Goal: Task Accomplishment & Management: Use online tool/utility

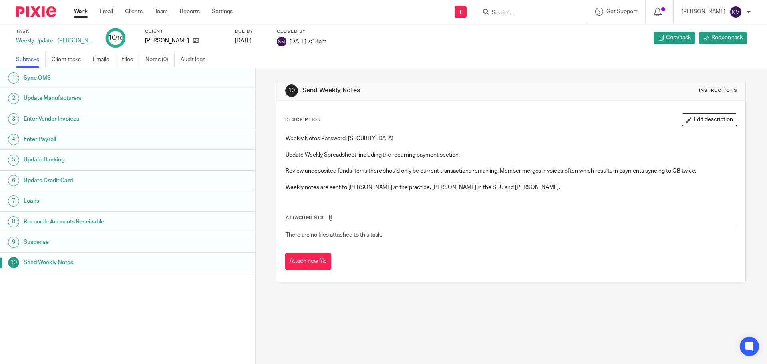
click at [83, 10] on link "Work" at bounding box center [81, 12] width 14 height 8
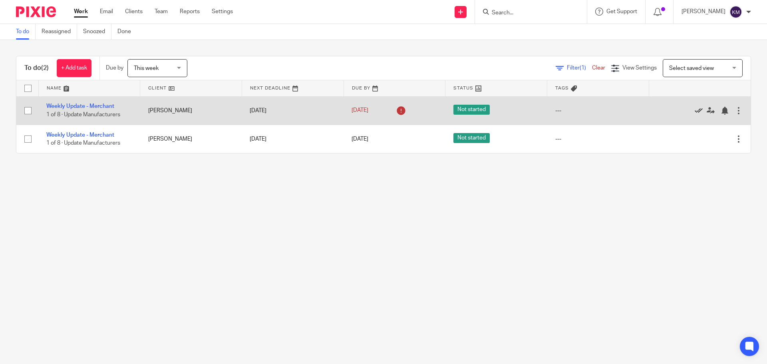
click at [695, 109] on icon at bounding box center [699, 111] width 8 height 8
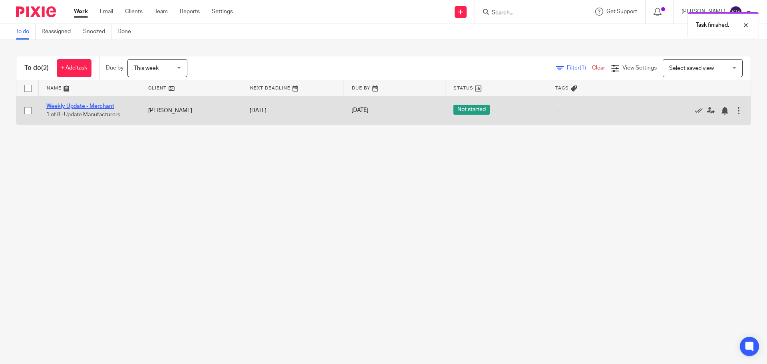
click at [83, 106] on link "Weekly Update - Merchant" at bounding box center [80, 106] width 68 height 6
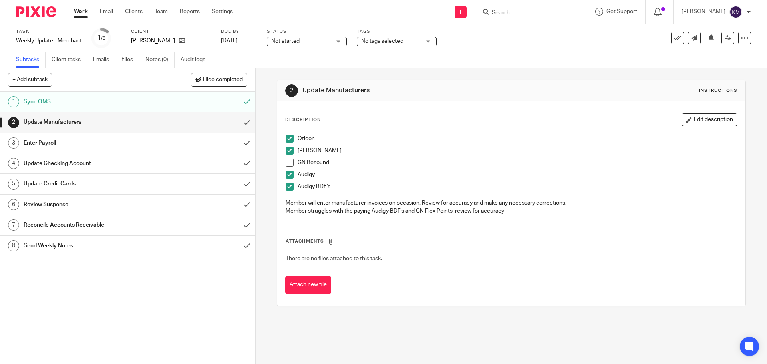
click at [286, 162] on span at bounding box center [290, 163] width 8 height 8
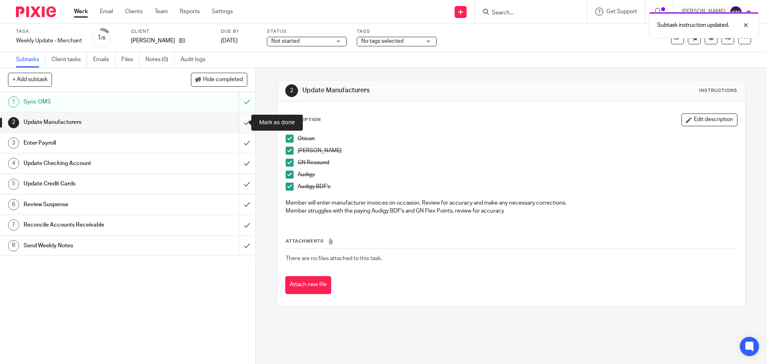
click at [239, 124] on input "submit" at bounding box center [127, 122] width 255 height 20
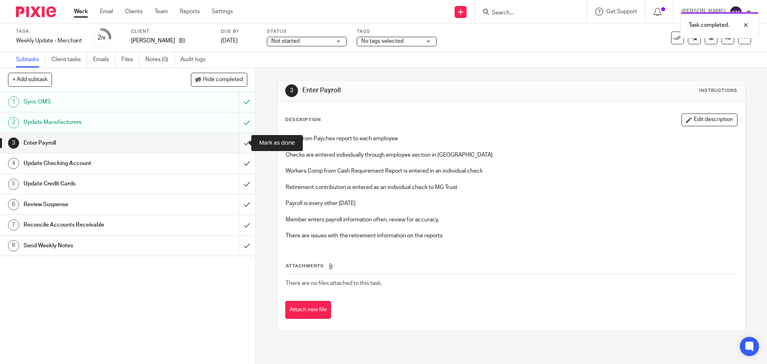
click at [240, 142] on input "submit" at bounding box center [127, 143] width 255 height 20
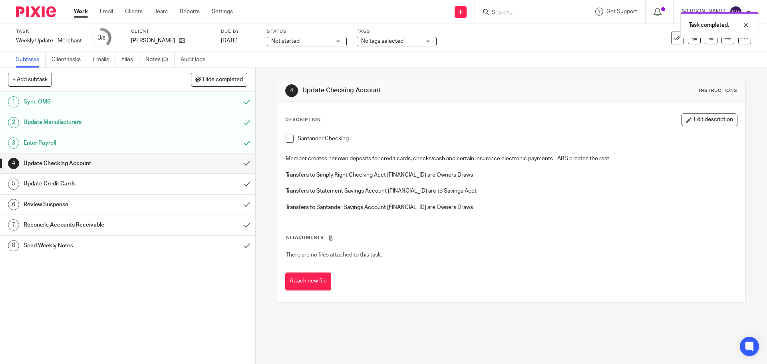
click at [286, 137] on span at bounding box center [290, 139] width 8 height 8
click at [240, 159] on input "submit" at bounding box center [127, 163] width 255 height 20
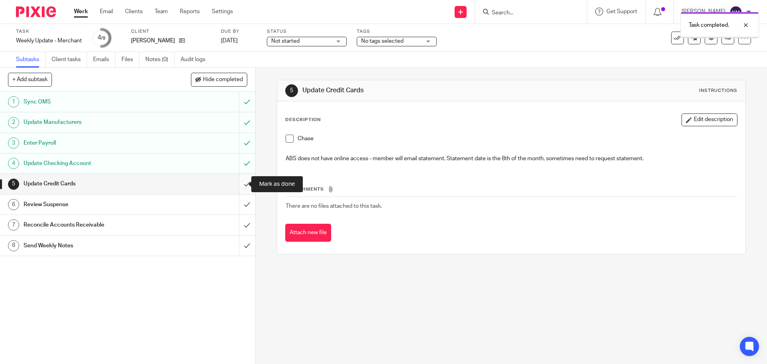
click at [241, 183] on input "submit" at bounding box center [127, 184] width 255 height 20
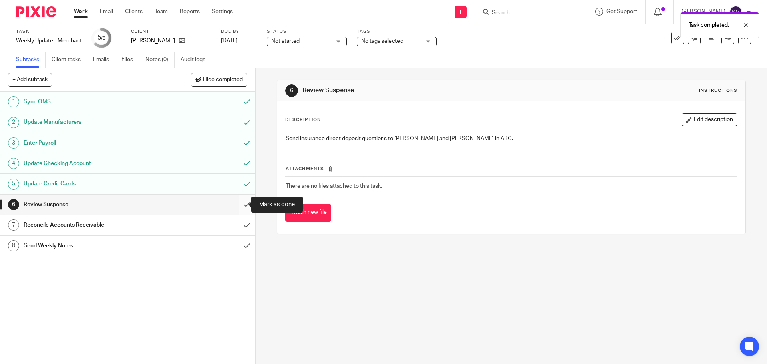
click at [238, 204] on input "submit" at bounding box center [127, 205] width 255 height 20
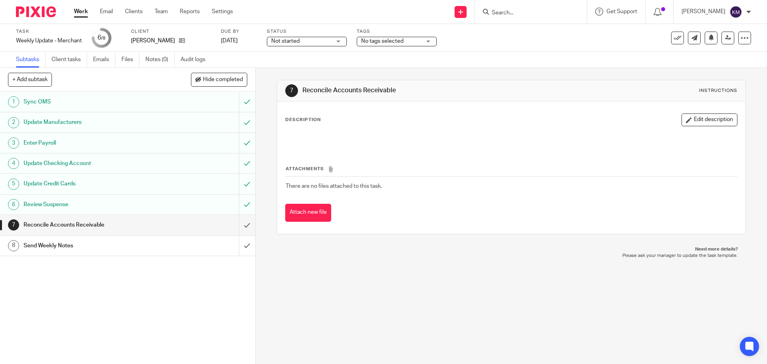
click at [182, 244] on div "Send Weekly Notes" at bounding box center [127, 246] width 207 height 12
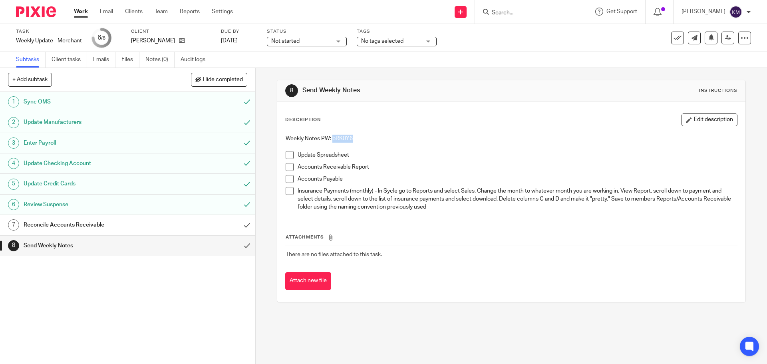
drag, startPoint x: 329, startPoint y: 134, endPoint x: 355, endPoint y: 135, distance: 25.2
click at [355, 135] on div "Weekly Notes PW: bRK0Y6 Update Spreadsheet Accounts Receivable Report Accounts …" at bounding box center [511, 174] width 459 height 86
copy p "bRK0Y6"
click at [288, 153] on span at bounding box center [290, 155] width 8 height 8
click at [286, 170] on span at bounding box center [290, 167] width 8 height 8
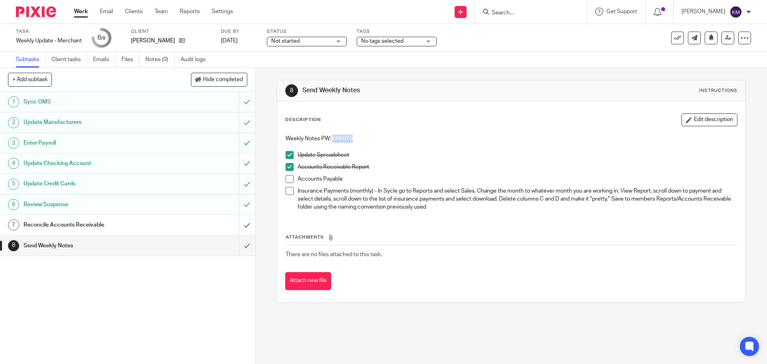
click at [288, 180] on span at bounding box center [290, 179] width 8 height 8
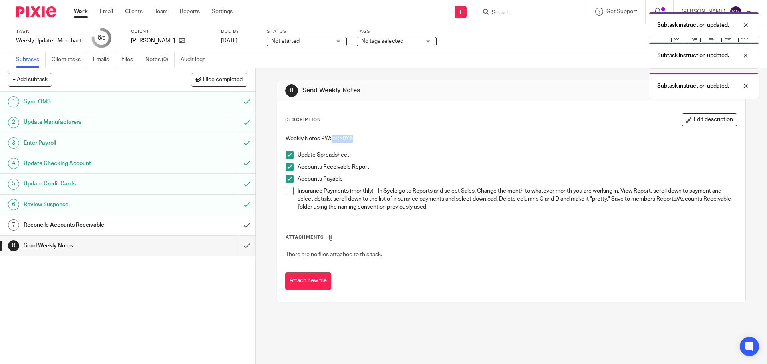
click at [287, 191] on span at bounding box center [290, 191] width 8 height 8
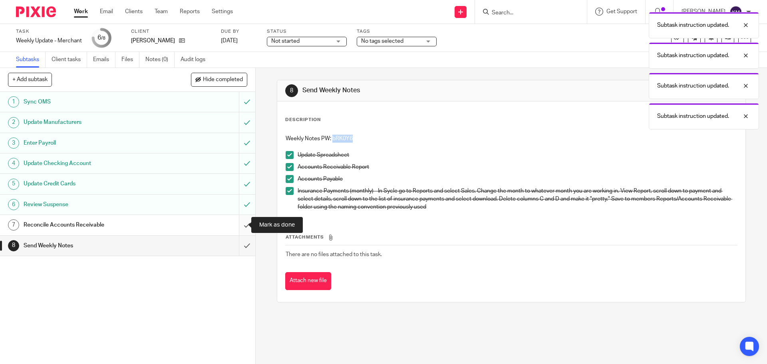
click at [240, 227] on input "submit" at bounding box center [127, 225] width 255 height 20
click at [237, 239] on input "submit" at bounding box center [127, 246] width 255 height 20
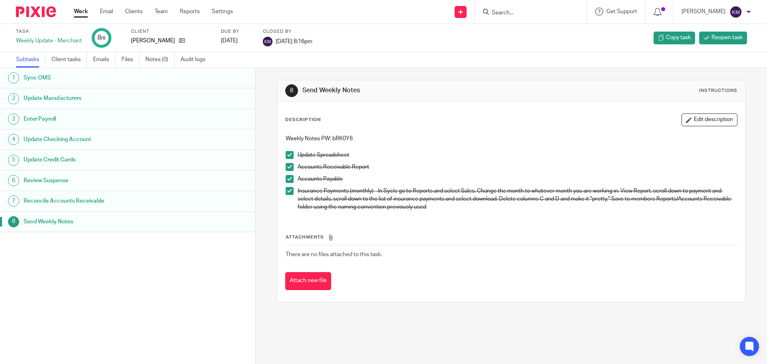
click at [81, 10] on link "Work" at bounding box center [81, 12] width 14 height 8
